Goal: Task Accomplishment & Management: Use online tool/utility

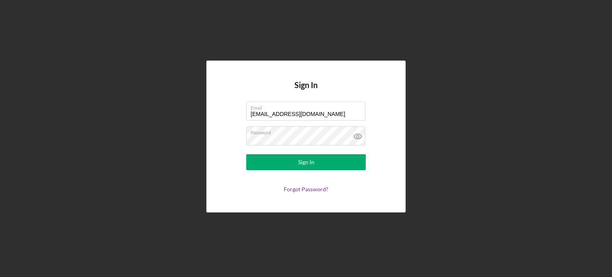
drag, startPoint x: 316, startPoint y: 116, endPoint x: 242, endPoint y: 126, distance: 74.7
click at [242, 126] on form "Email [EMAIL_ADDRESS][DOMAIN_NAME] Password Sign In Forgot Password?" at bounding box center [305, 147] width 159 height 91
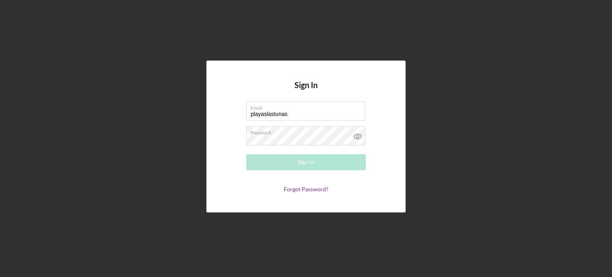
type input "[EMAIL_ADDRESS][DOMAIN_NAME]"
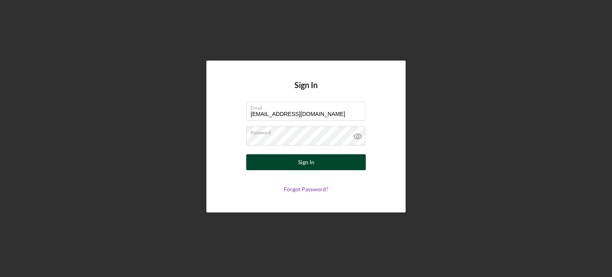
click at [297, 164] on button "Sign In" at bounding box center [306, 162] width 120 height 16
